Goal: Find contact information: Find contact information

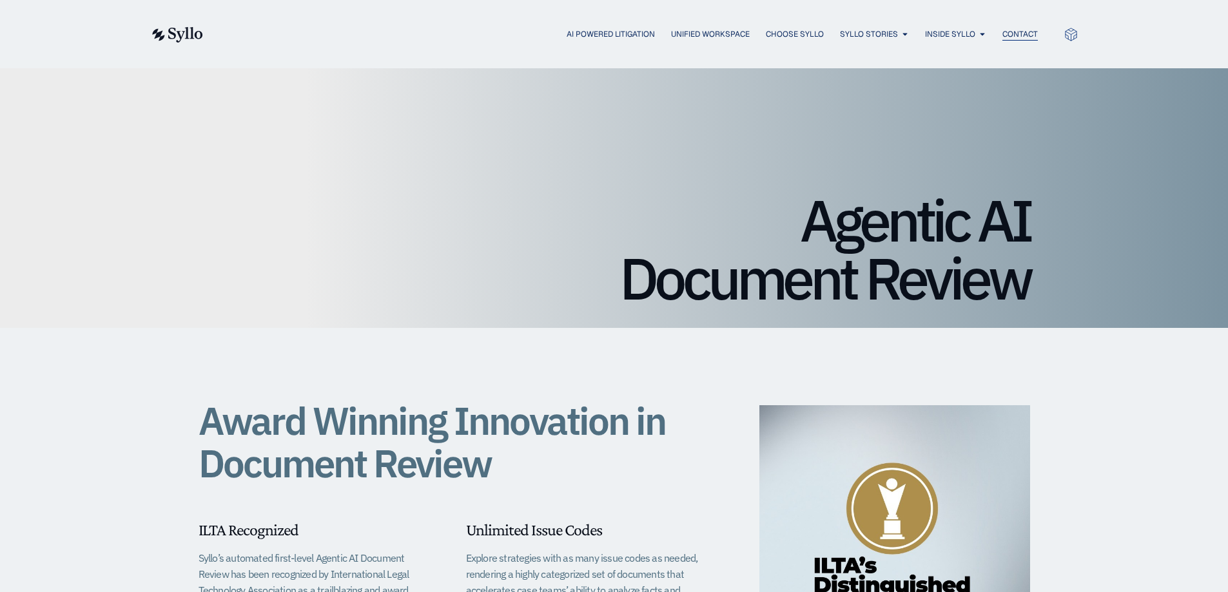
click at [1007, 28] on span "Contact" at bounding box center [1019, 34] width 35 height 12
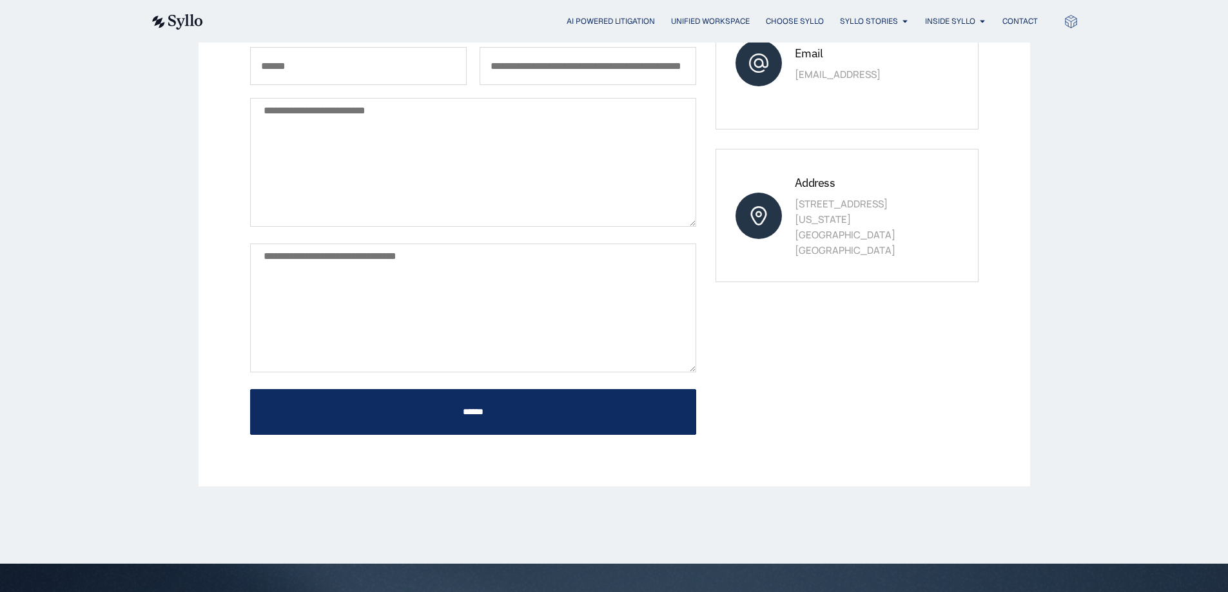
scroll to position [693, 0]
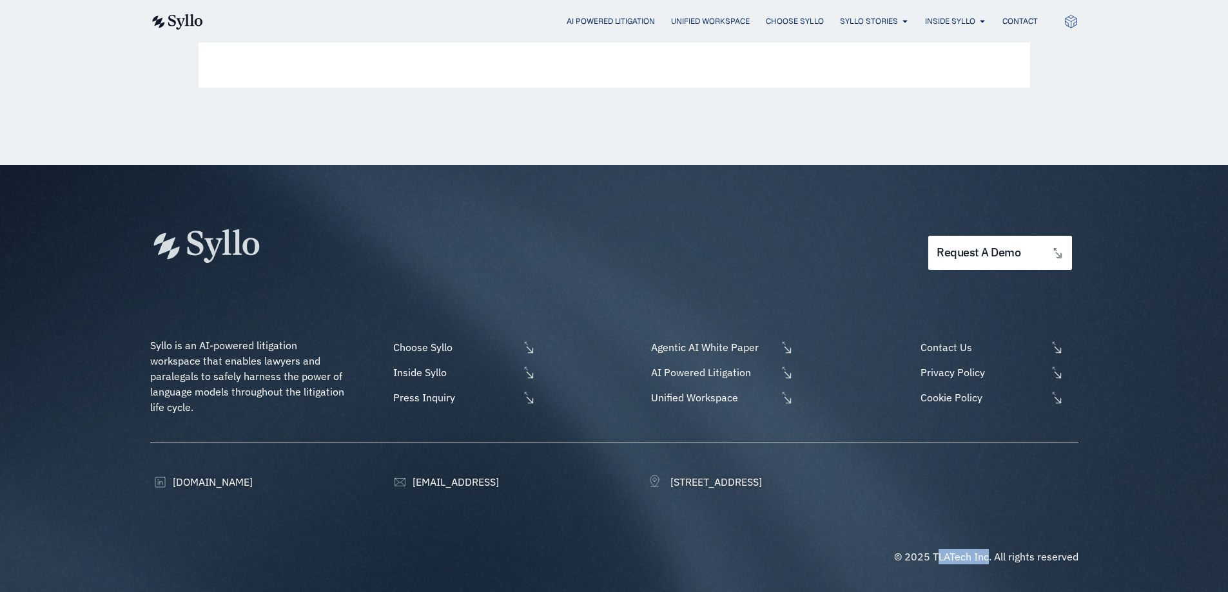
drag, startPoint x: 935, startPoint y: 554, endPoint x: 988, endPoint y: 549, distance: 53.0
click at [988, 549] on p "© 2025 TLATech Inc. All rights reserved" at bounding box center [986, 556] width 184 height 15
copy span "LATech Inc"
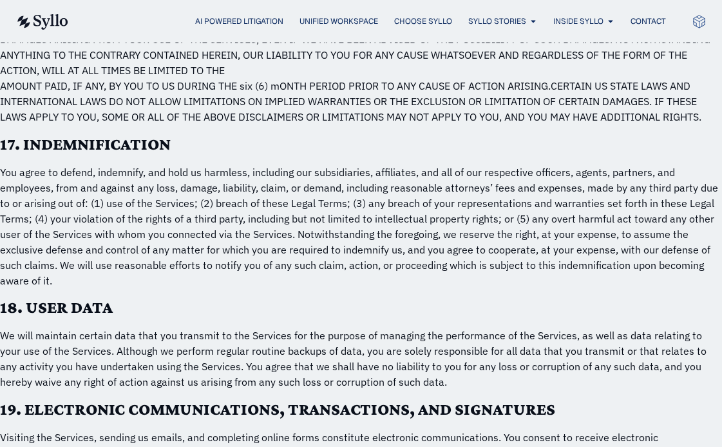
scroll to position [4865, 0]
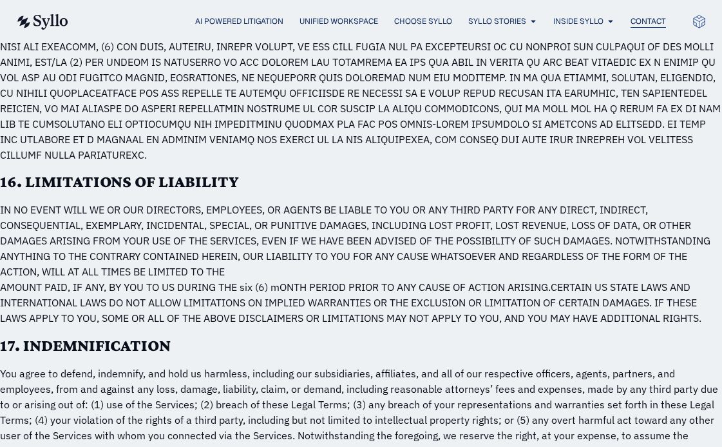
click at [656, 16] on span "Contact" at bounding box center [648, 21] width 35 height 12
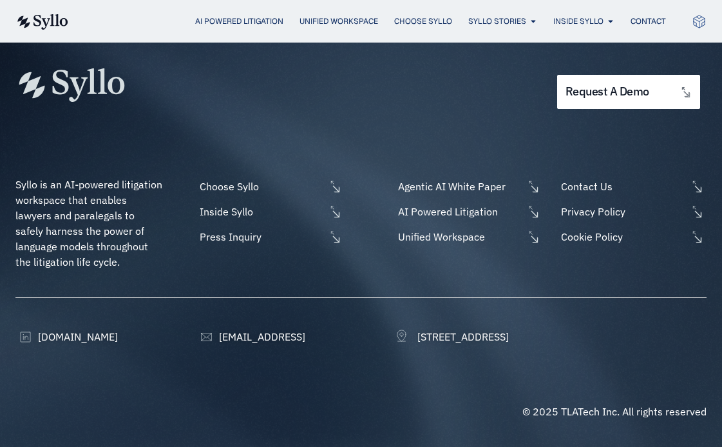
scroll to position [870, 0]
